Goal: Task Accomplishment & Management: Manage account settings

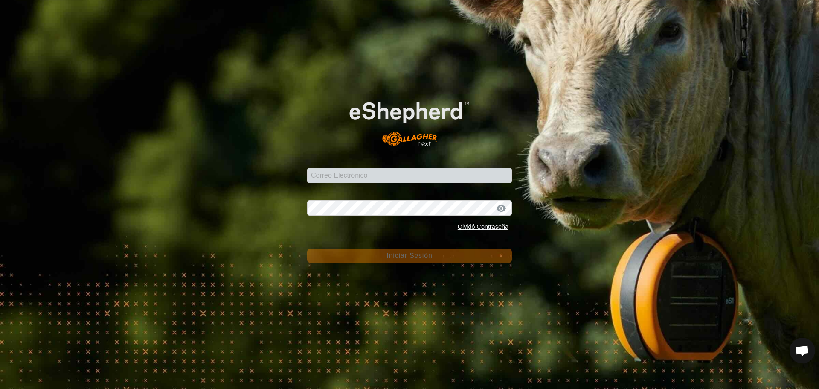
type input "[EMAIL_ADDRESS][DOMAIN_NAME]"
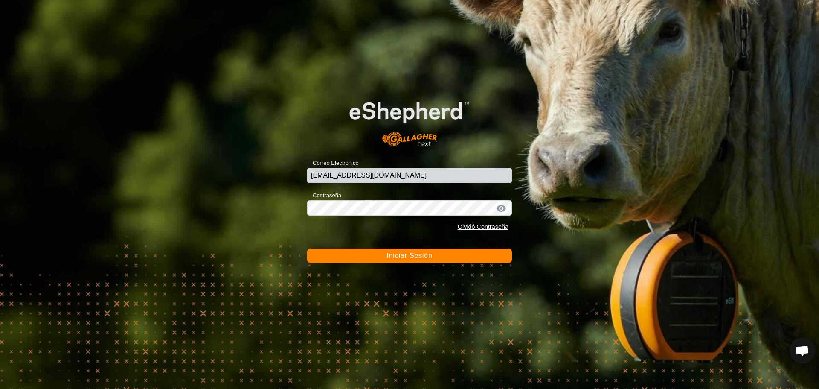
click at [404, 255] on span "Iniciar Sesión" at bounding box center [409, 255] width 46 height 7
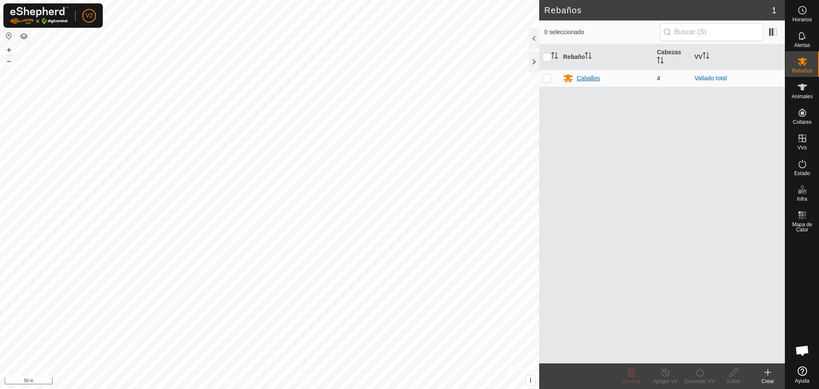
click at [581, 78] on div "Caballos" at bounding box center [588, 78] width 23 height 9
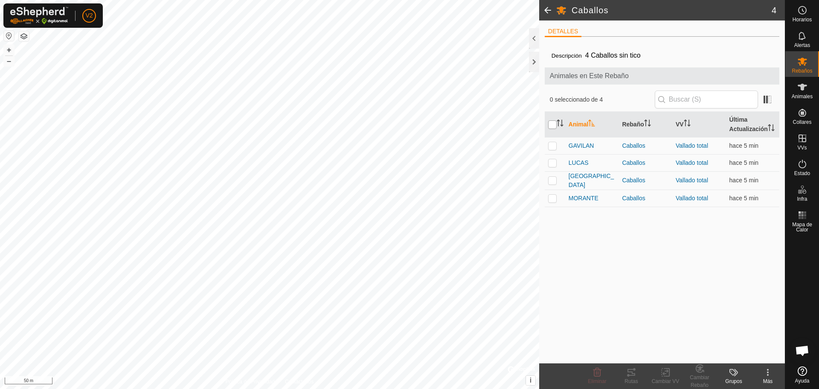
click at [550, 129] on input "checkbox" at bounding box center [552, 124] width 9 height 9
checkbox input "true"
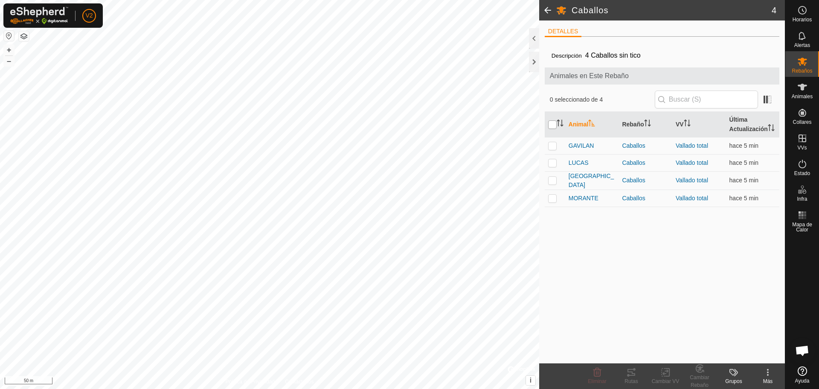
checkbox input "true"
click at [632, 373] on icon at bounding box center [631, 372] width 8 height 7
